Goal: Task Accomplishment & Management: Manage account settings

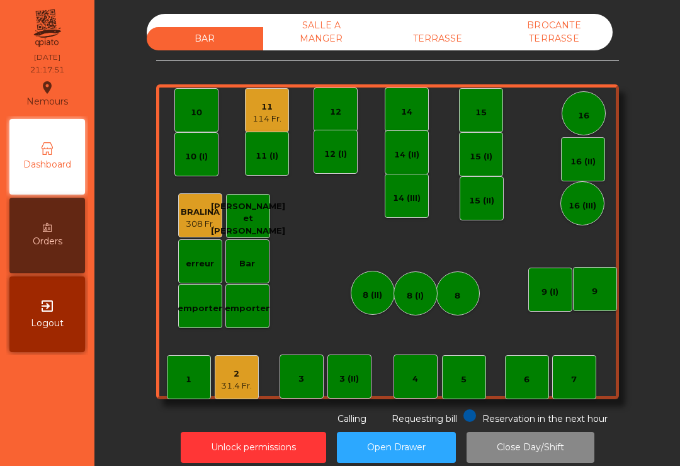
click at [277, 106] on div "11" at bounding box center [267, 107] width 29 height 13
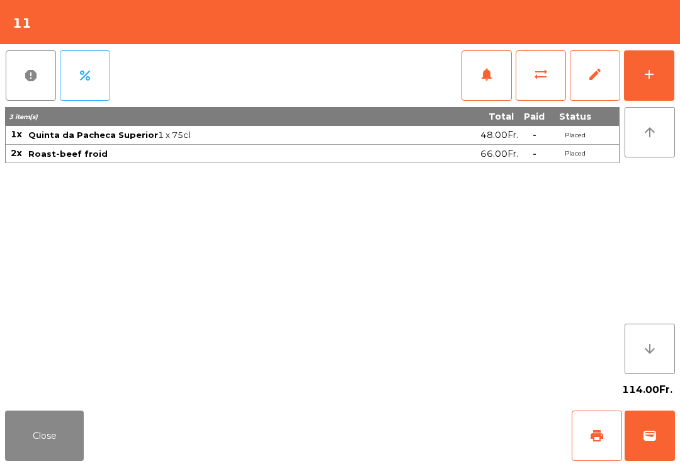
click at [644, 457] on button "wallet" at bounding box center [650, 436] width 50 height 50
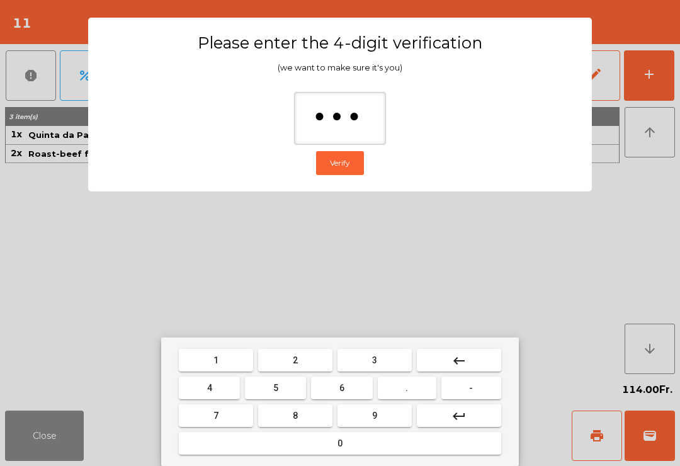
type input "****"
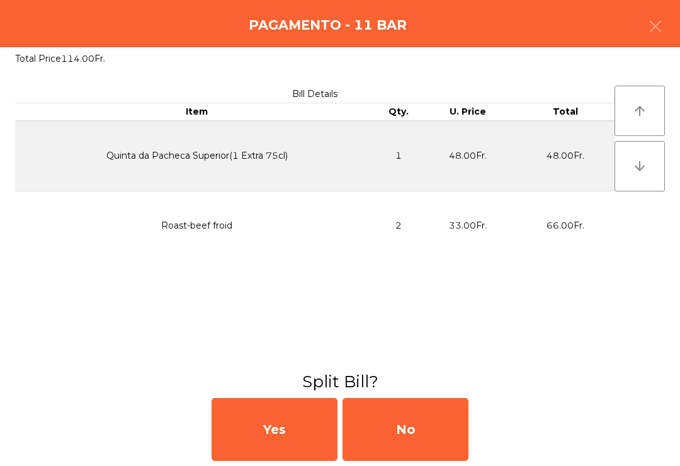
click at [460, 420] on div "No" at bounding box center [406, 429] width 126 height 63
click at [434, 433] on div "MB" at bounding box center [406, 429] width 126 height 63
click at [443, 425] on div "No" at bounding box center [406, 429] width 126 height 63
click at [450, 433] on div "No" at bounding box center [406, 429] width 126 height 63
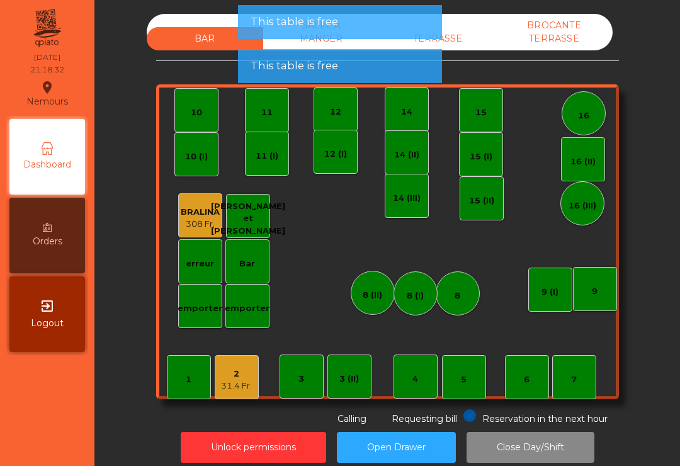
click at [435, 421] on span "Requesting bill" at bounding box center [425, 418] width 66 height 11
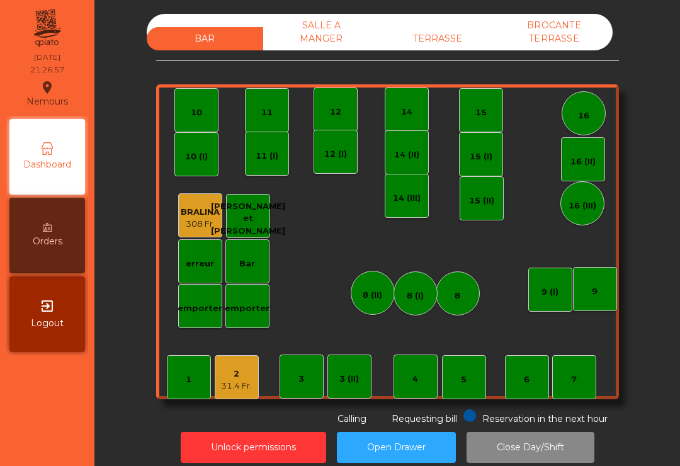
click at [215, 388] on div "2 31.4 Fr." at bounding box center [237, 377] width 44 height 44
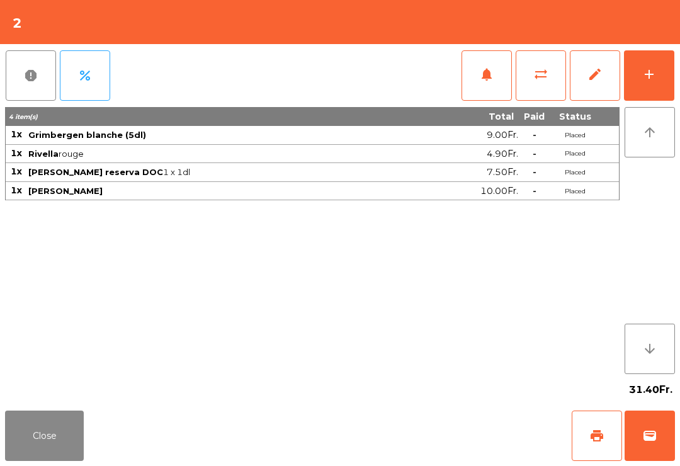
click at [580, 430] on button "print" at bounding box center [597, 436] width 50 height 50
click at [652, 452] on button "wallet" at bounding box center [650, 436] width 50 height 50
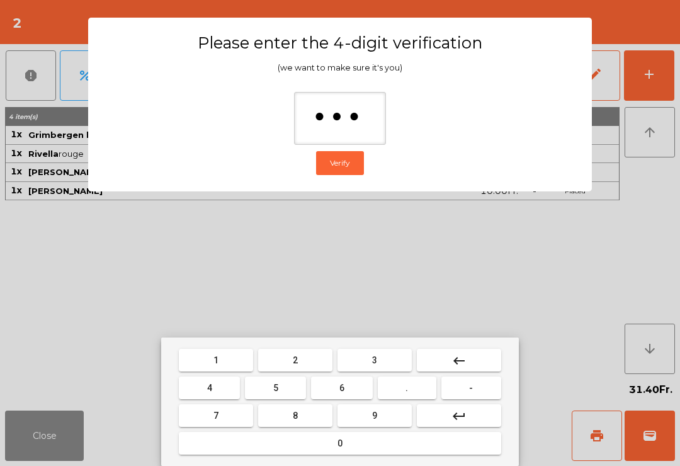
type input "****"
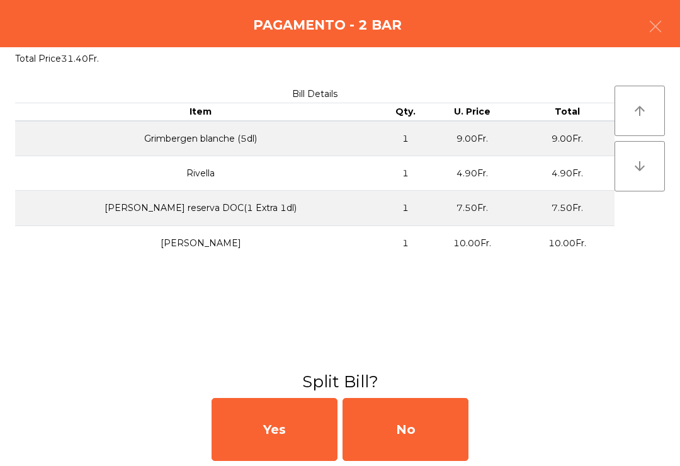
click at [452, 431] on div "No" at bounding box center [406, 429] width 126 height 63
click at [451, 431] on div "MB" at bounding box center [406, 429] width 126 height 63
click at [426, 435] on div "No" at bounding box center [406, 429] width 126 height 63
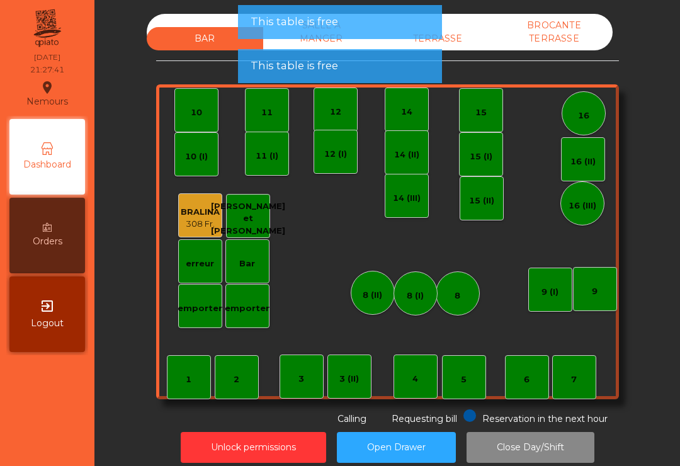
click at [423, 430] on div "Unlock permissions Open Drawer Close Day/Shift" at bounding box center [387, 447] width 552 height 43
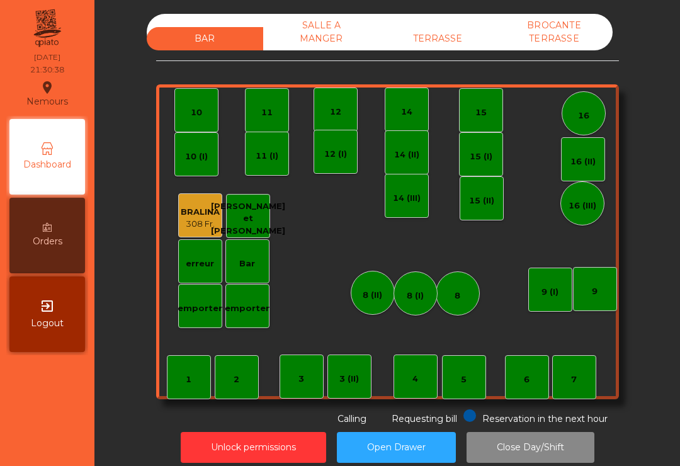
click at [534, 457] on button "Close Day/Shift" at bounding box center [531, 447] width 128 height 31
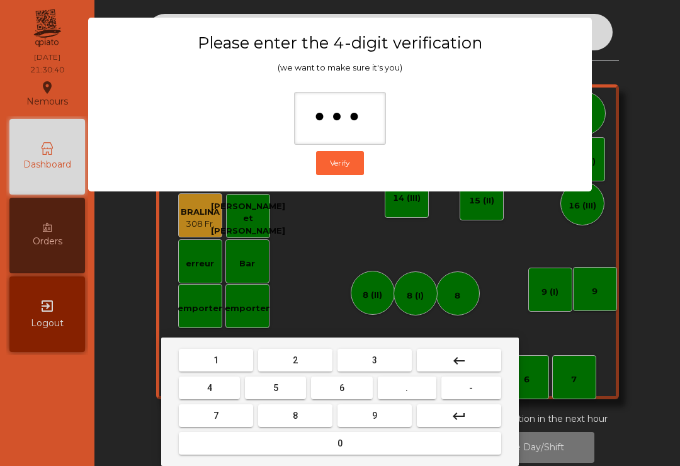
type input "****"
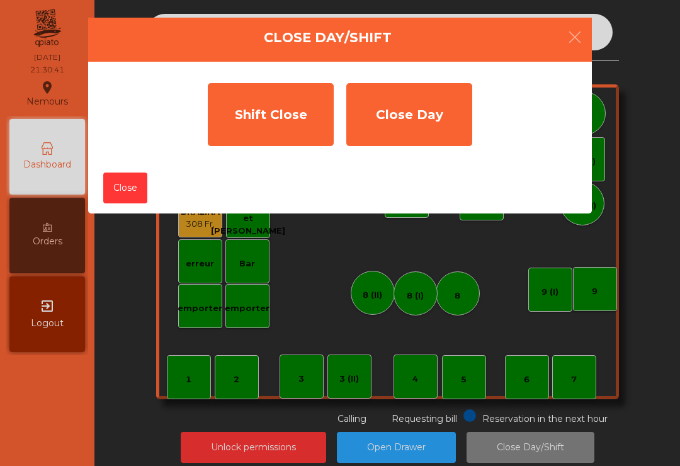
click at [268, 114] on div "Shift Close" at bounding box center [271, 114] width 126 height 63
